Goal: Check status: Check status

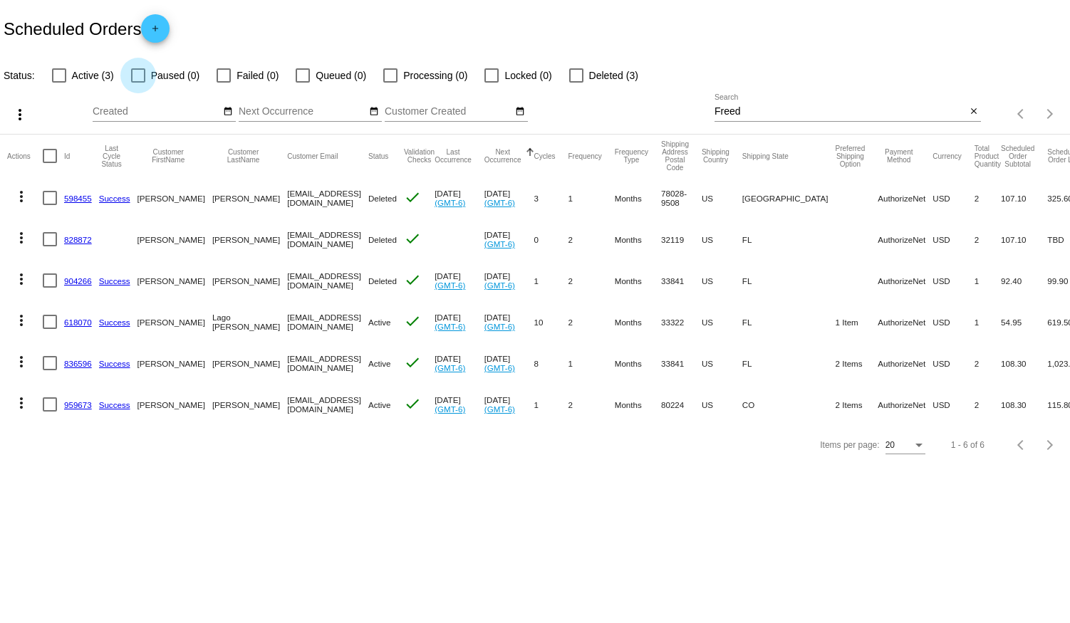
click at [135, 76] on div at bounding box center [138, 75] width 14 height 14
click at [137, 83] on input "Paused (0)" at bounding box center [137, 83] width 1 height 1
checkbox input "true"
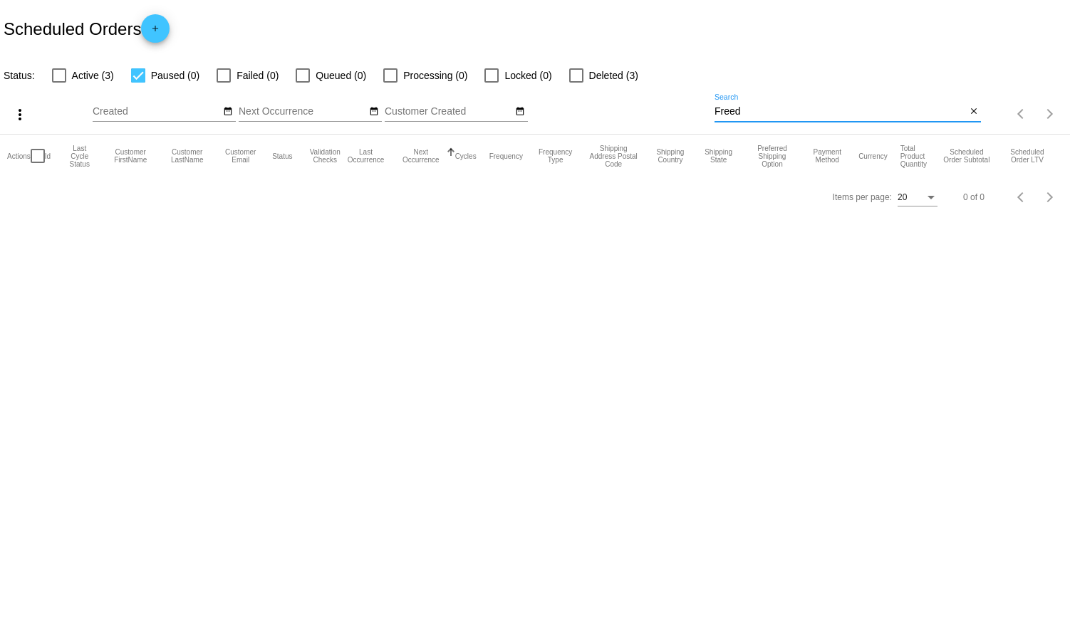
drag, startPoint x: 754, startPoint y: 109, endPoint x: 707, endPoint y: 108, distance: 47.7
click at [707, 108] on div "more_vert Aug Jan Feb Mar [DATE]" at bounding box center [535, 109] width 1070 height 51
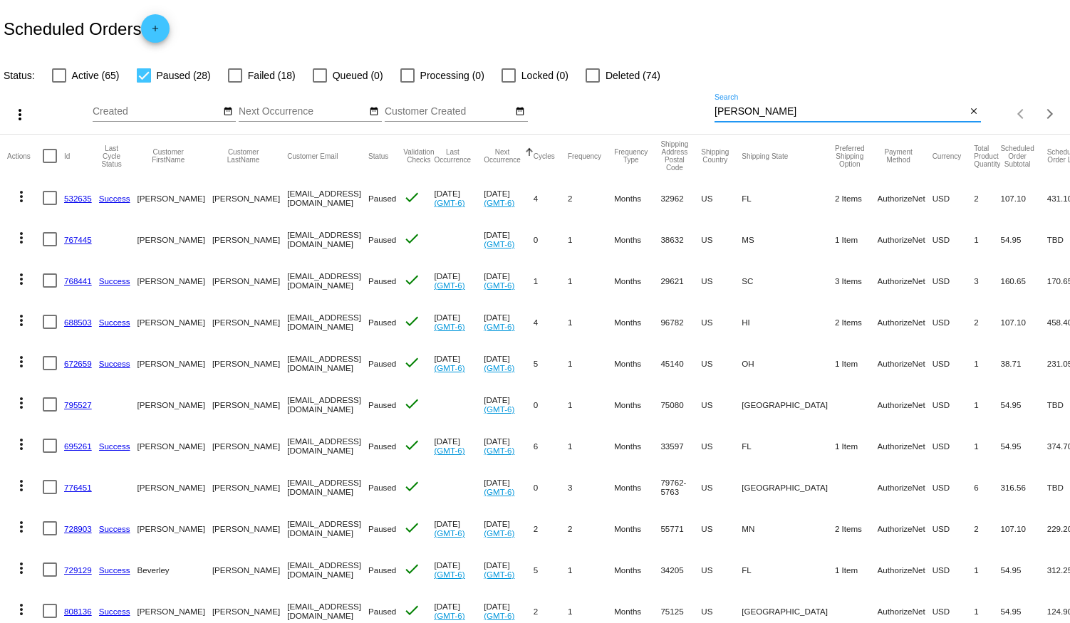
type input "[PERSON_NAME]"
click at [75, 194] on link "532635" at bounding box center [78, 198] width 28 height 9
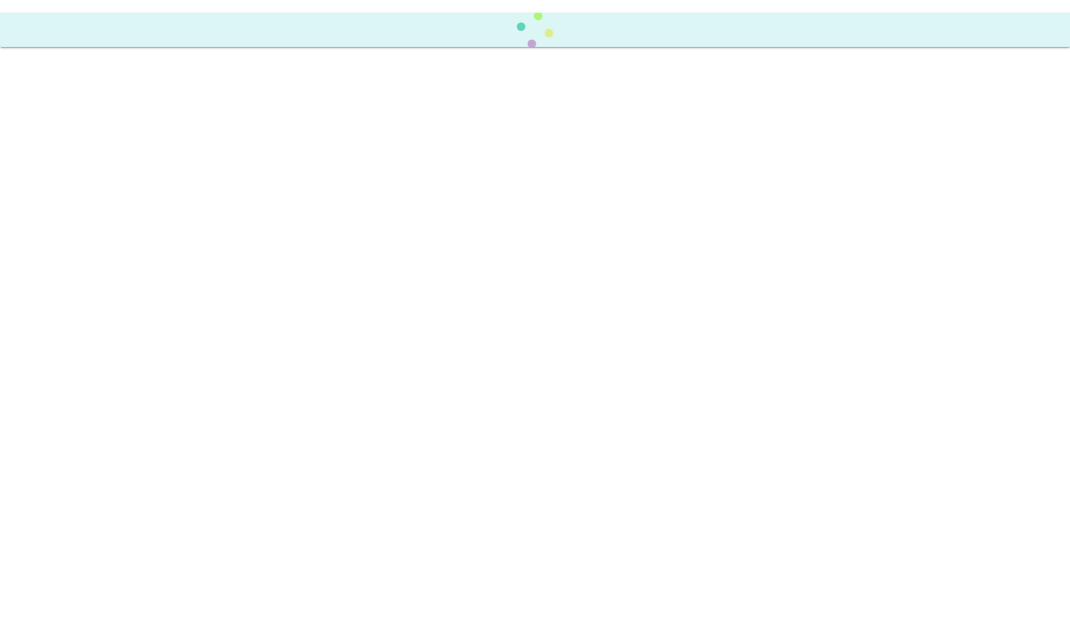
click at [75, 194] on body at bounding box center [535, 311] width 1070 height 623
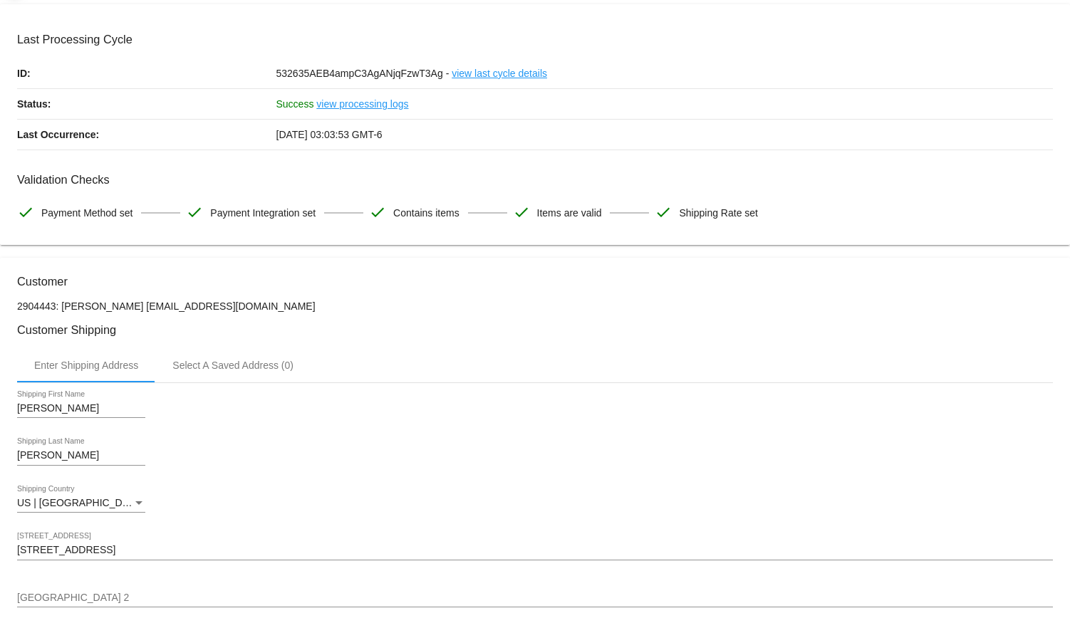
scroll to position [129, 0]
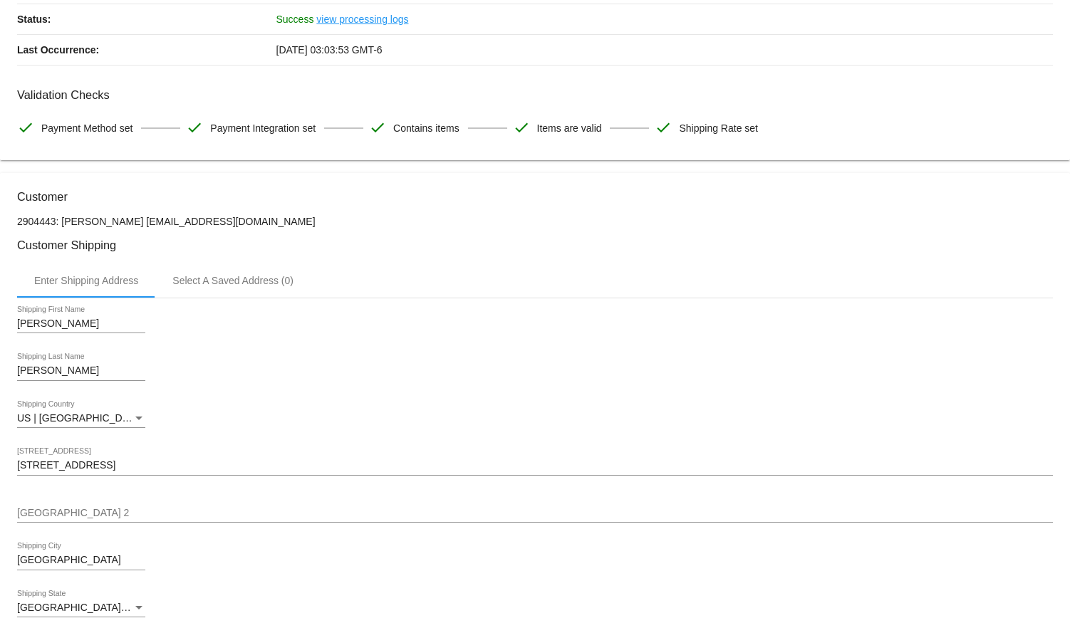
click at [345, 352] on div "[PERSON_NAME] Shipping First Name [PERSON_NAME] Shipping Last Name [GEOGRAPHIC_…" at bounding box center [535, 491] width 1036 height 386
